Goal: Information Seeking & Learning: Compare options

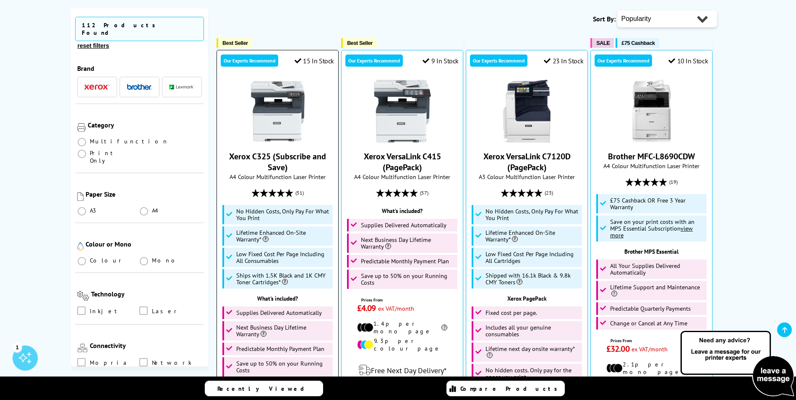
scroll to position [337, 0]
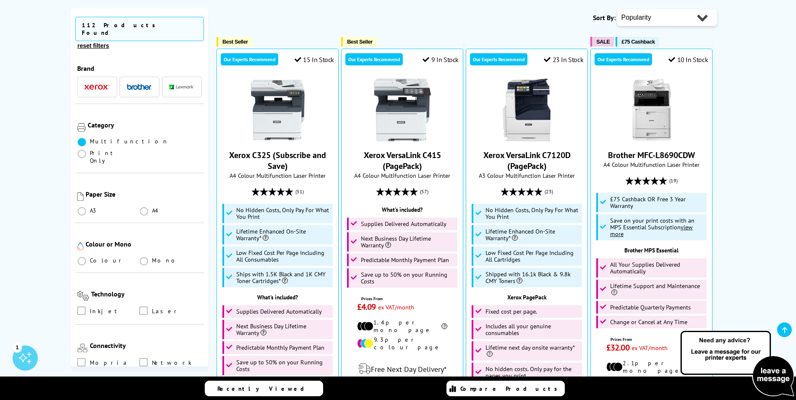
click at [83, 138] on span at bounding box center [82, 142] width 8 height 8
click at [90, 139] on input "radio" at bounding box center [90, 139] width 0 height 0
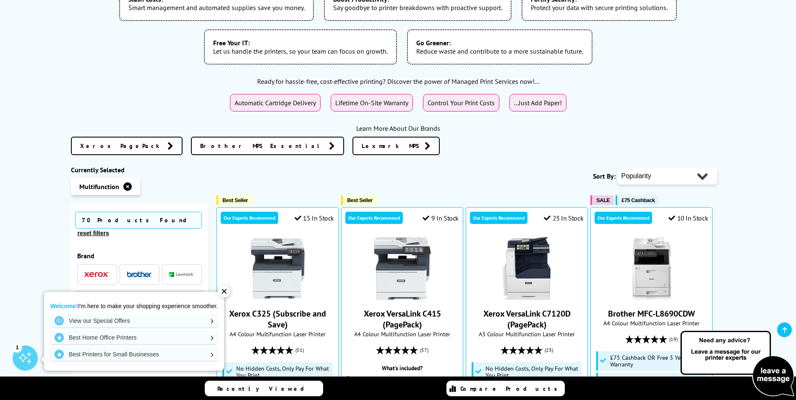
scroll to position [179, 0]
click at [222, 292] on div "✕" at bounding box center [224, 292] width 12 height 12
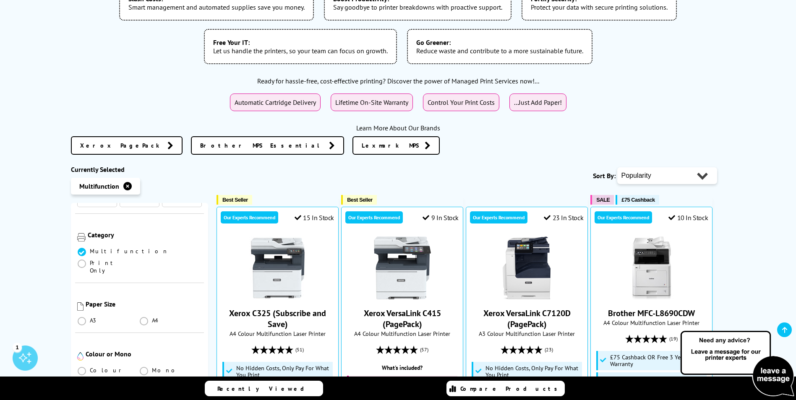
scroll to position [71, 0]
click at [143, 324] on span at bounding box center [144, 328] width 8 height 8
click at [152, 325] on input "radio" at bounding box center [152, 325] width 0 height 0
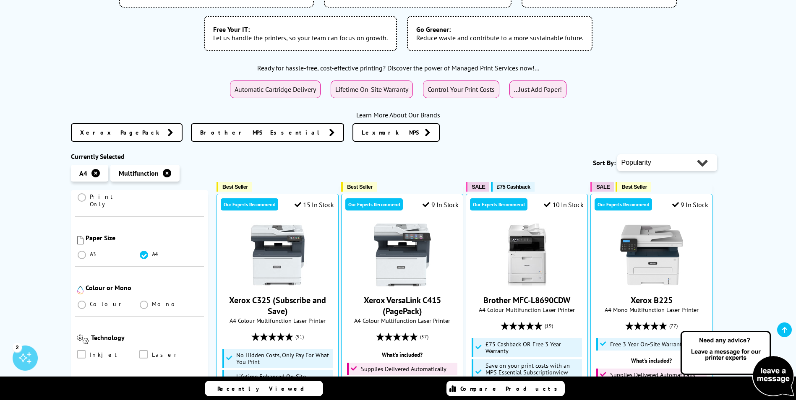
scroll to position [136, 0]
click at [84, 296] on span at bounding box center [82, 300] width 8 height 8
click at [90, 297] on input "radio" at bounding box center [90, 297] width 0 height 0
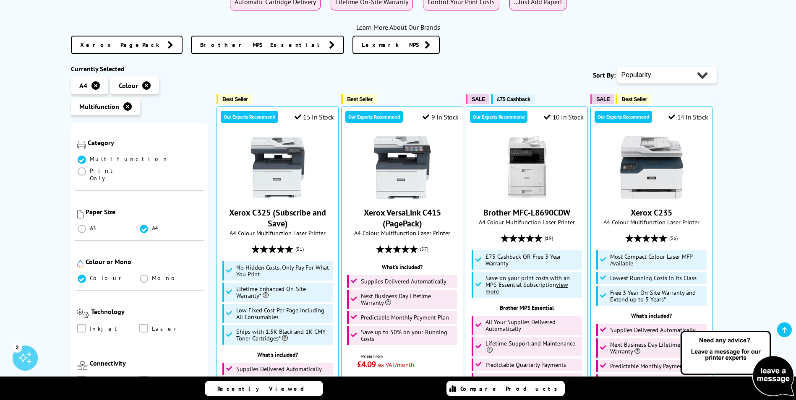
scroll to position [129, 0]
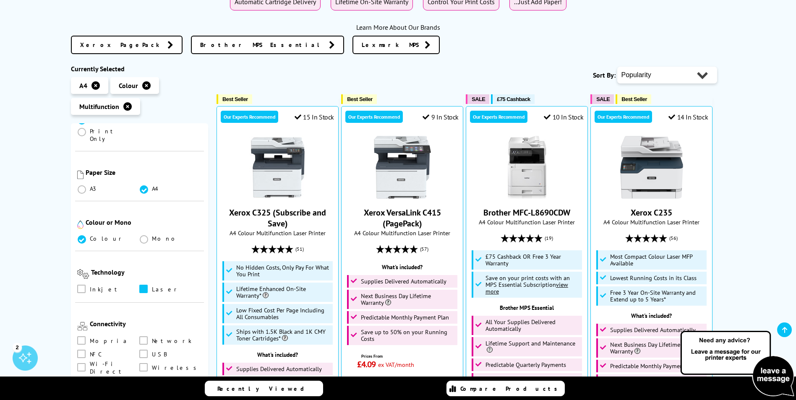
click at [143, 285] on span at bounding box center [143, 289] width 8 height 8
click at [152, 286] on input "checkbox" at bounding box center [152, 286] width 0 height 0
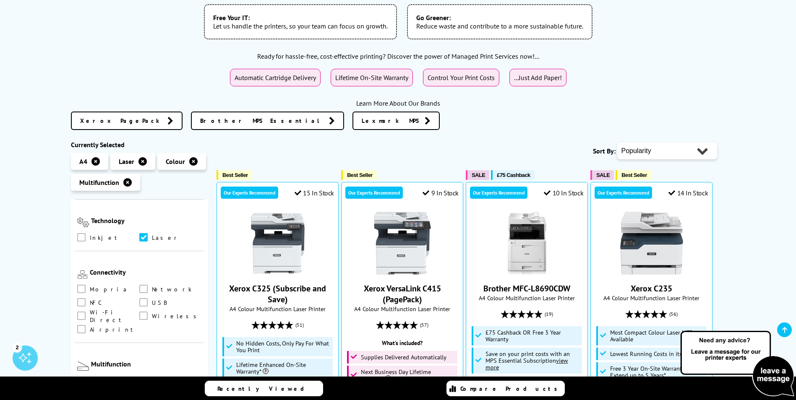
scroll to position [259, 0]
click at [143, 310] on span at bounding box center [143, 314] width 8 height 8
click at [152, 311] on input "checkbox" at bounding box center [152, 311] width 0 height 0
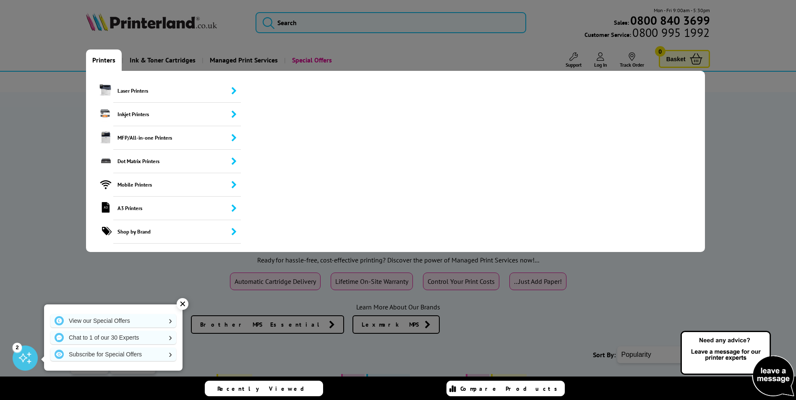
click at [112, 62] on link "Printers" at bounding box center [104, 60] width 36 height 21
